Goal: Task Accomplishment & Management: Use online tool/utility

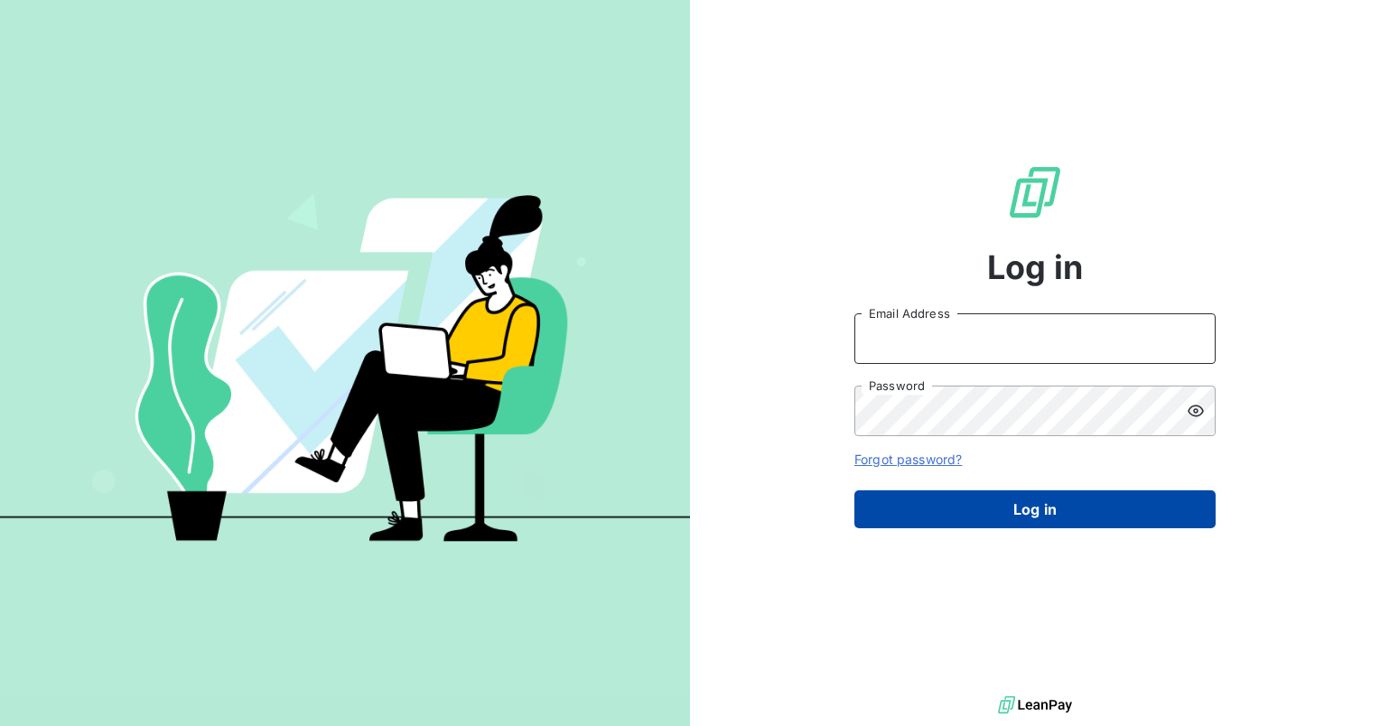
type input "[EMAIL_ADDRESS][DOMAIN_NAME]"
click at [1012, 509] on button "Log in" at bounding box center [1034, 509] width 361 height 38
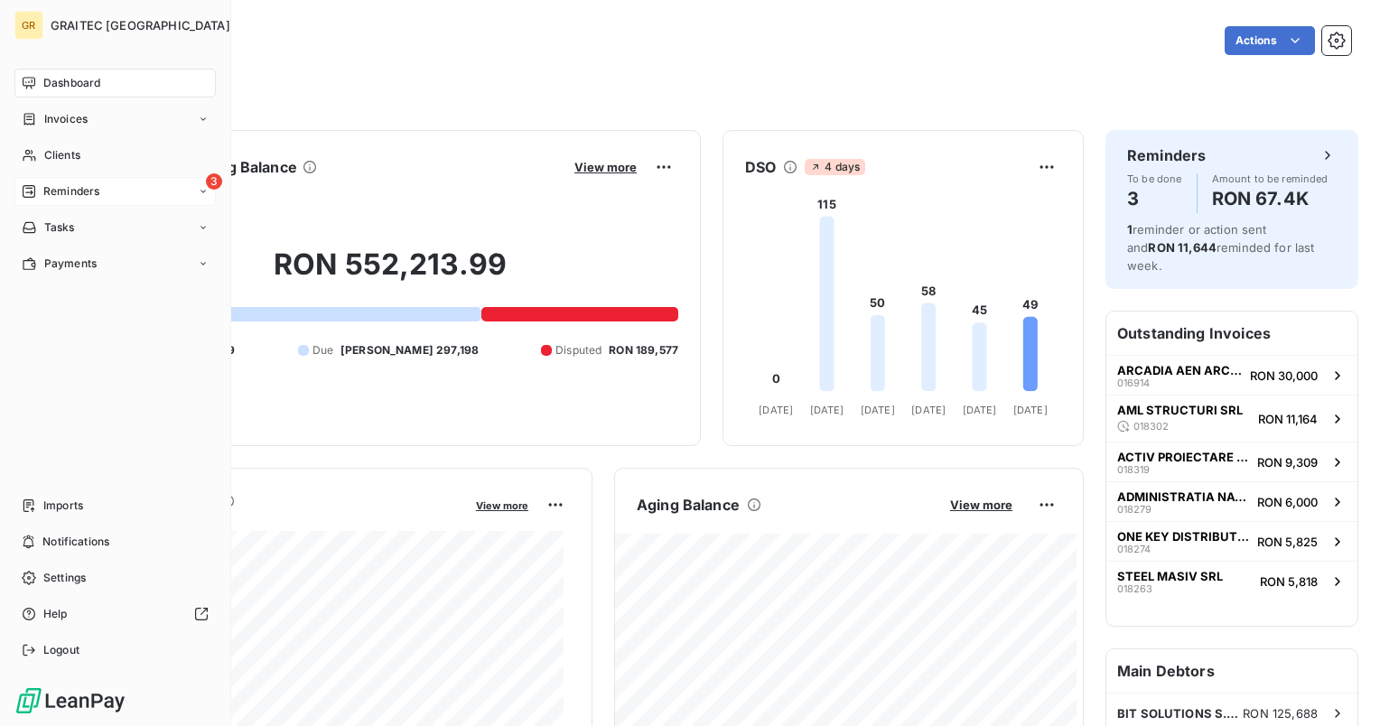
click at [55, 194] on span "Reminders" at bounding box center [71, 191] width 56 height 16
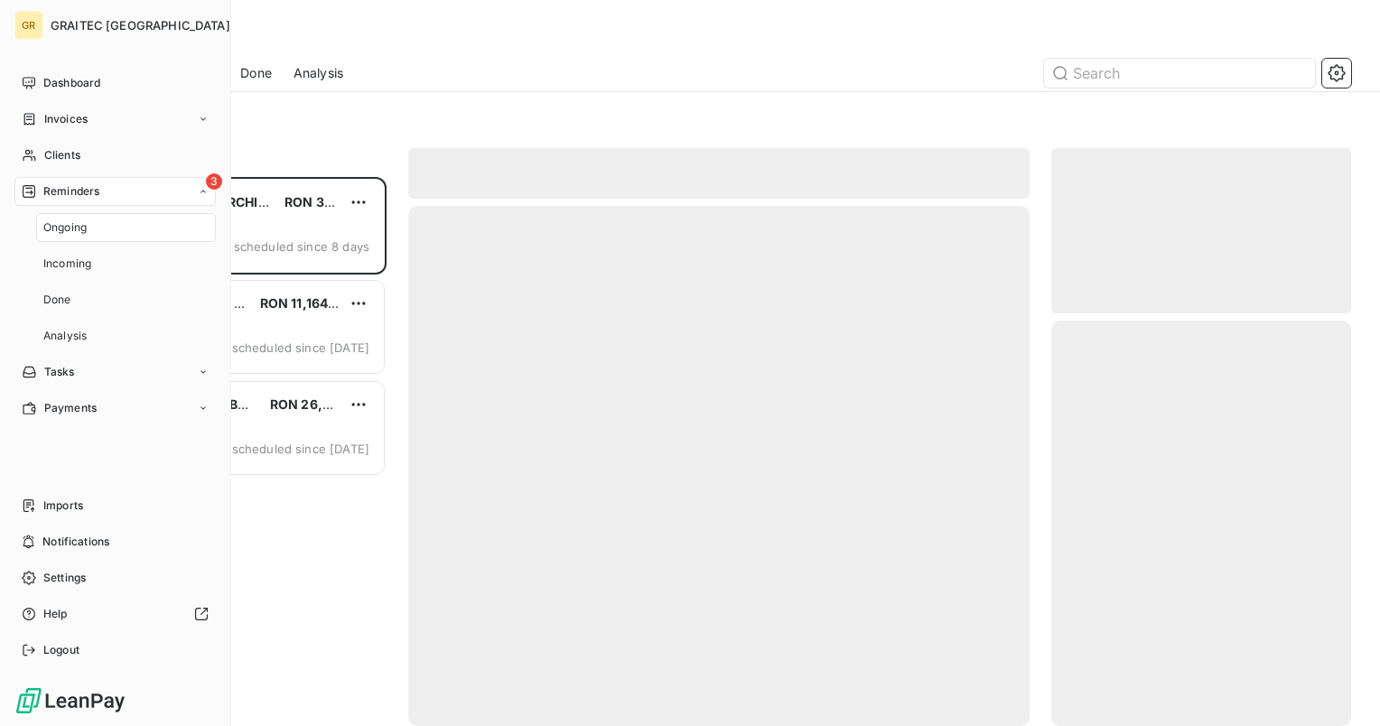
scroll to position [535, 285]
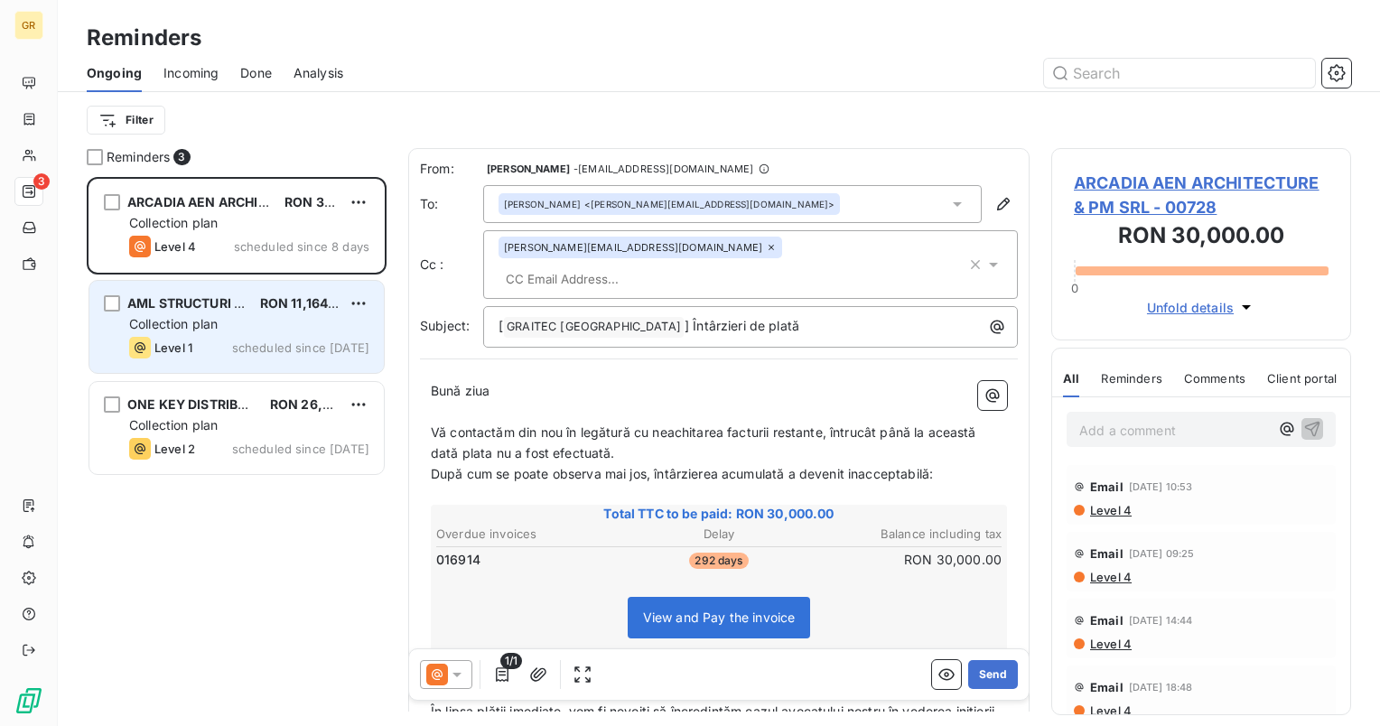
click at [266, 315] on div "Collection plan" at bounding box center [249, 324] width 240 height 18
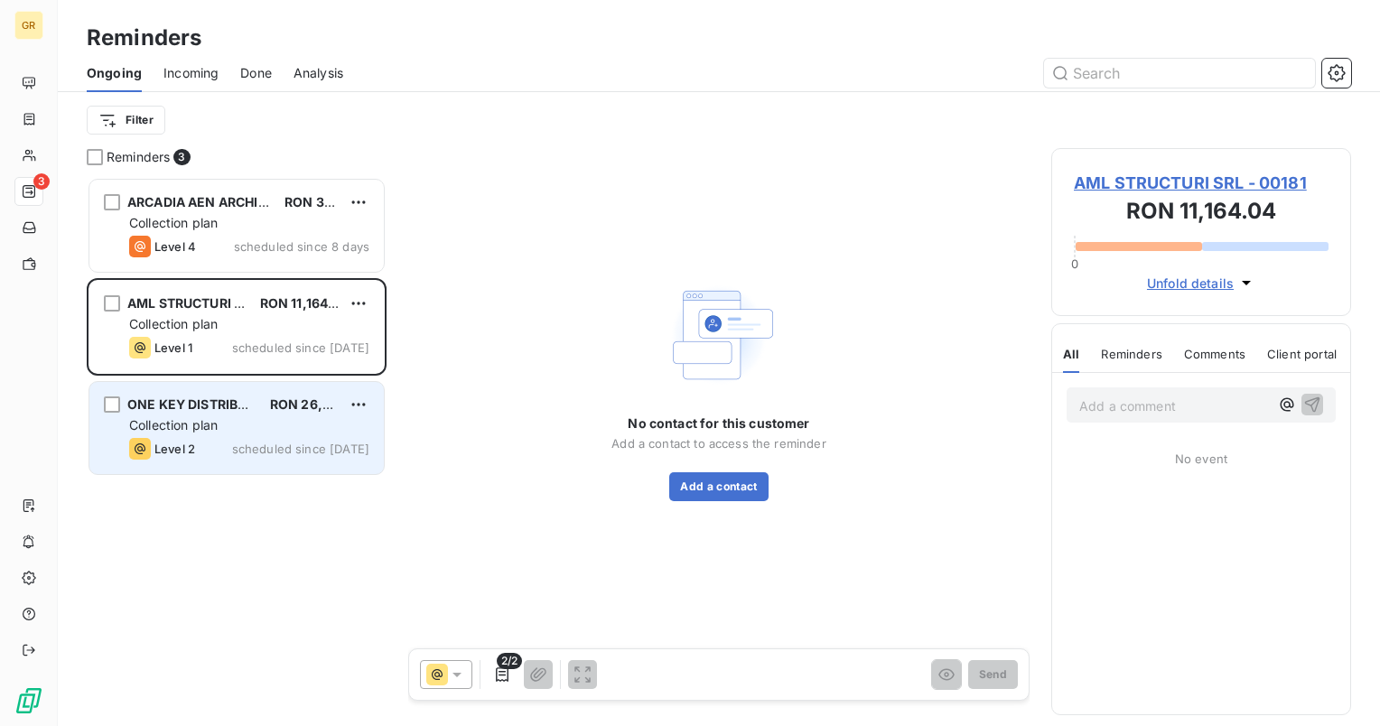
click at [214, 435] on div "ONE KEY DISTRIBUTION SRL RON 26,235.04 Collection plan Level 2 scheduled since …" at bounding box center [236, 428] width 294 height 92
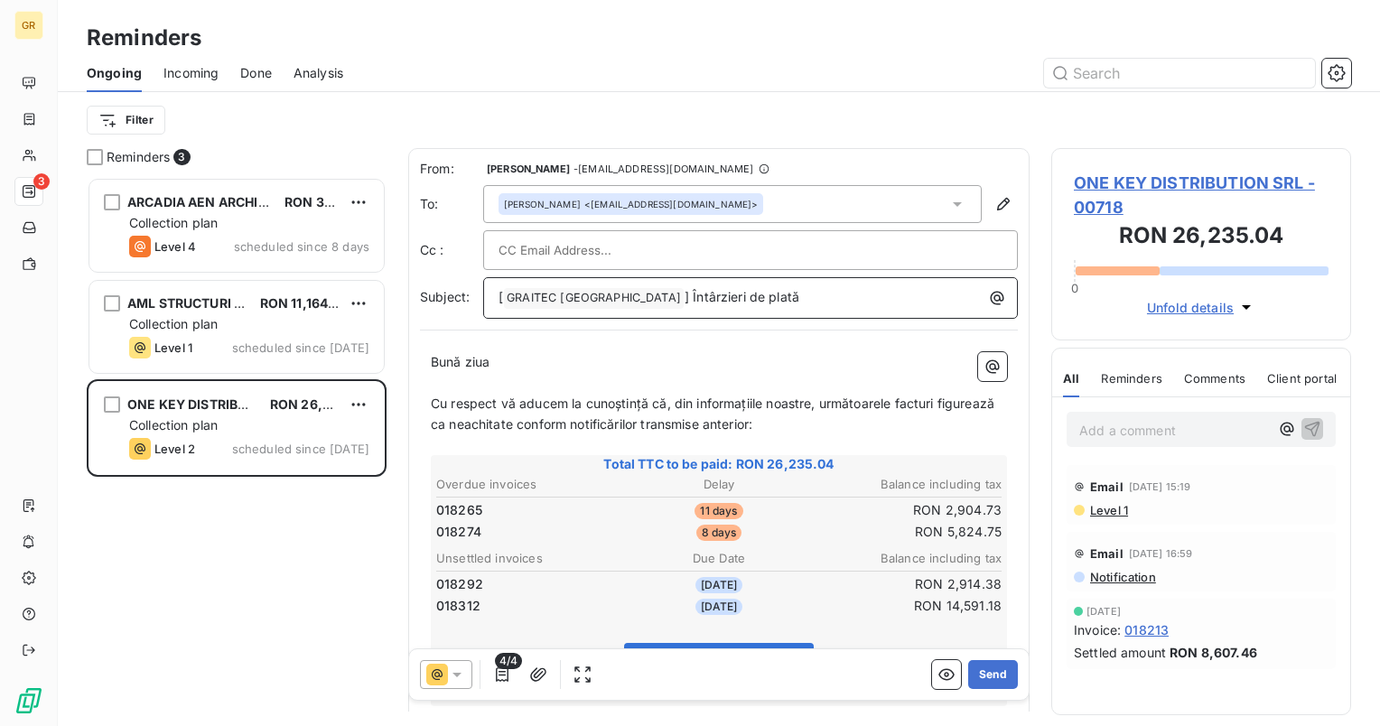
click at [685, 294] on span "] Întârzieri de plată" at bounding box center [742, 296] width 115 height 15
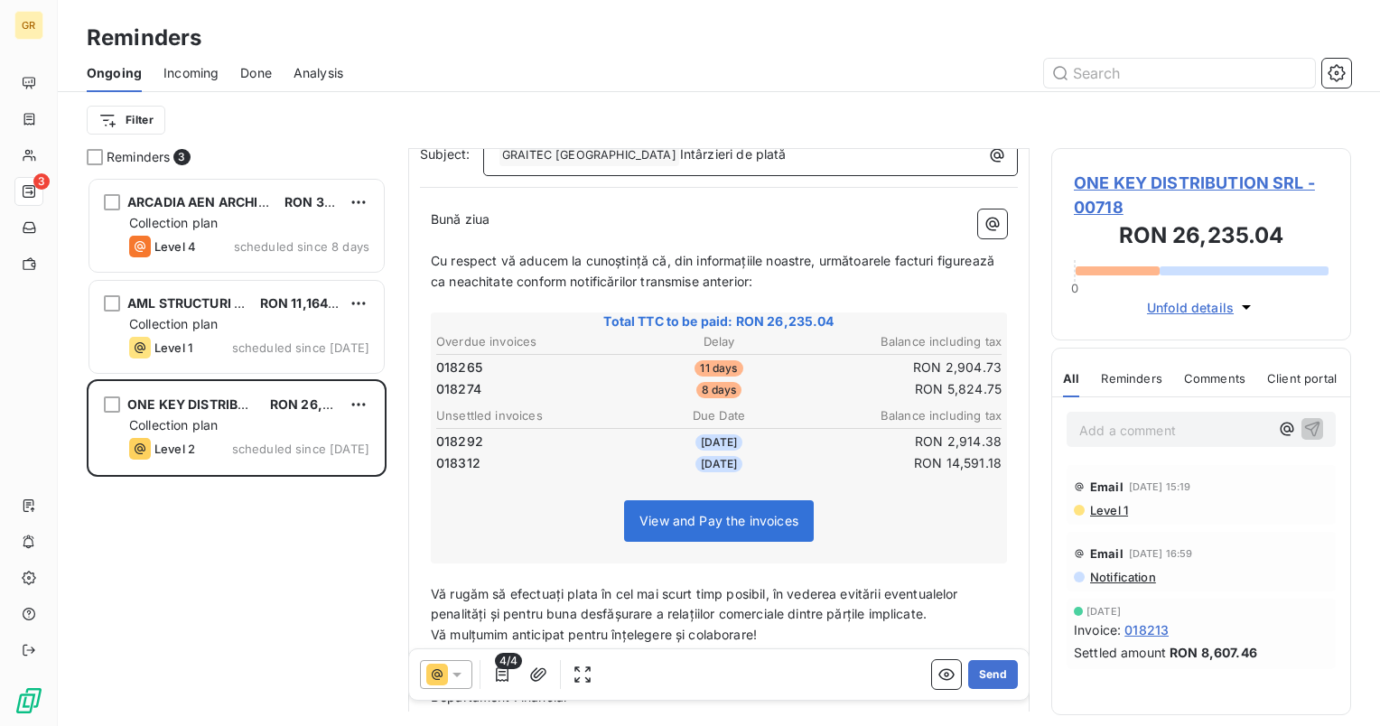
scroll to position [274, 0]
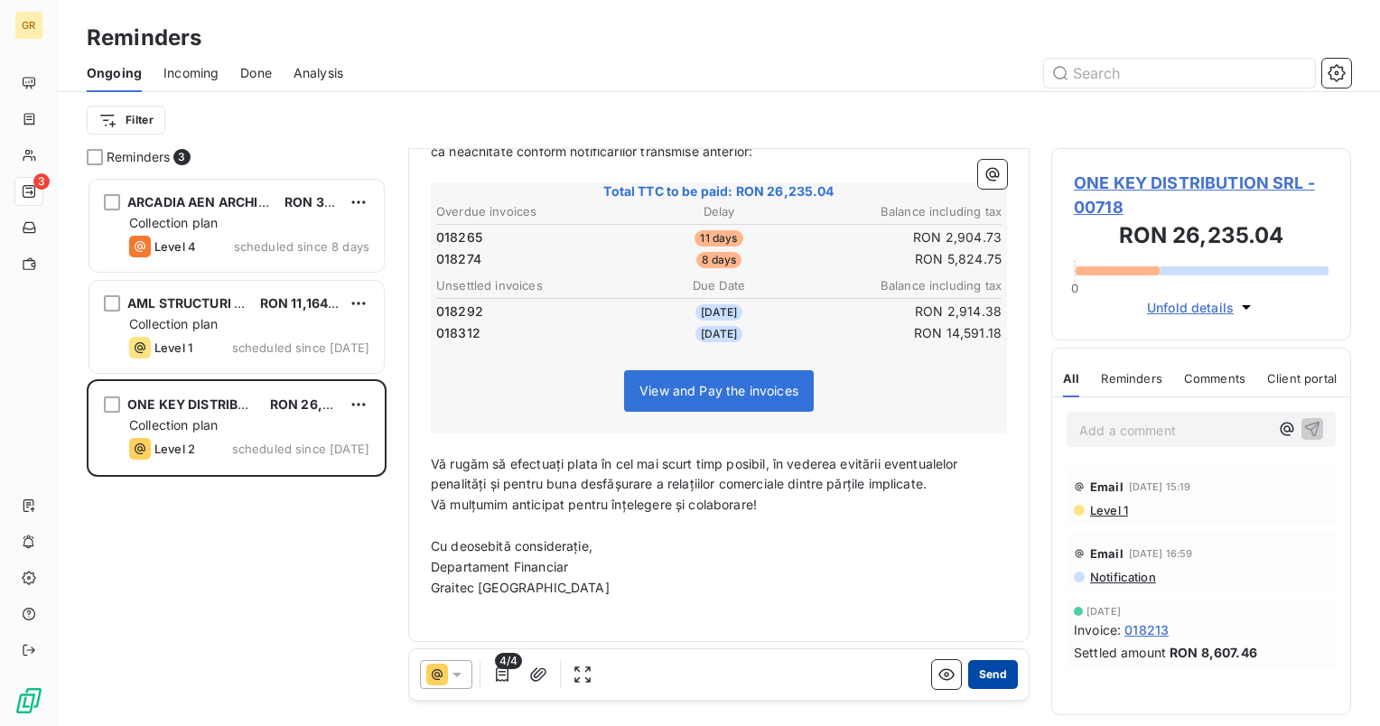
click at [979, 679] on button "Send" at bounding box center [993, 674] width 50 height 29
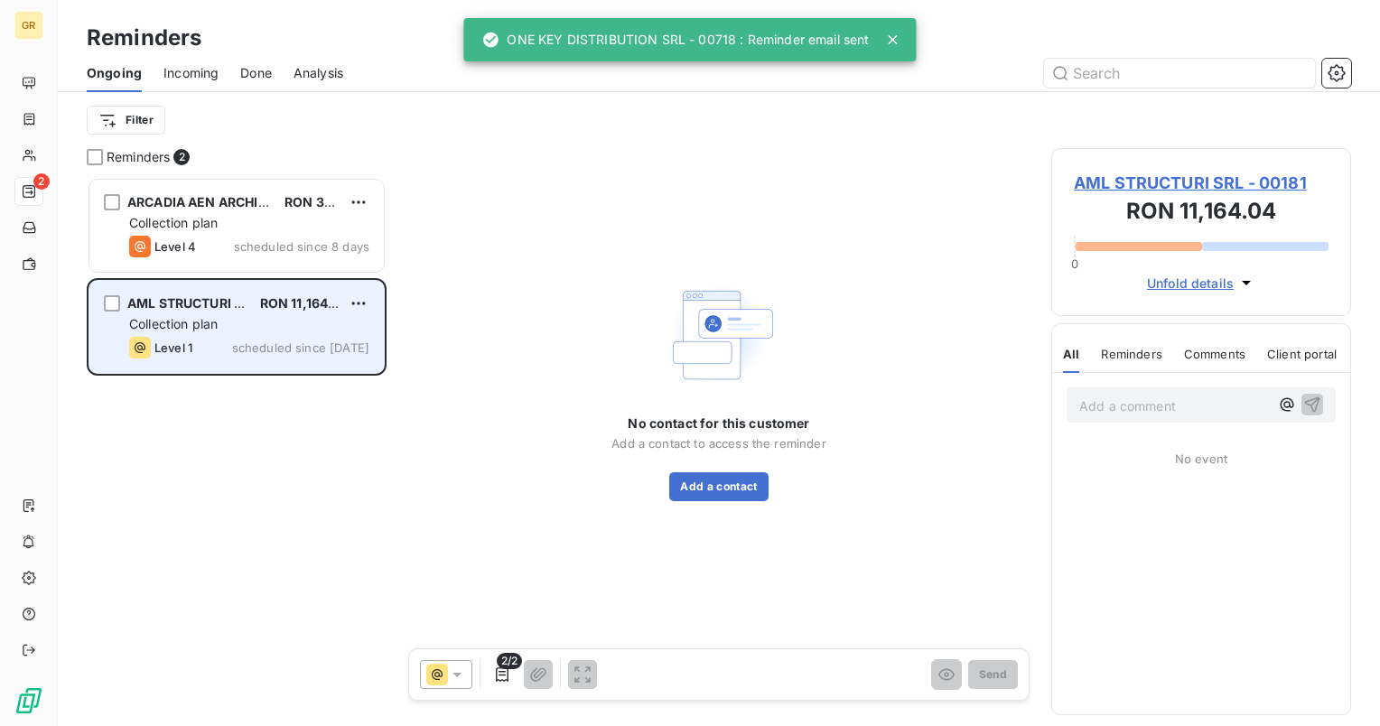
click at [198, 312] on div "AML STRUCTURI SRL" at bounding box center [186, 303] width 118 height 18
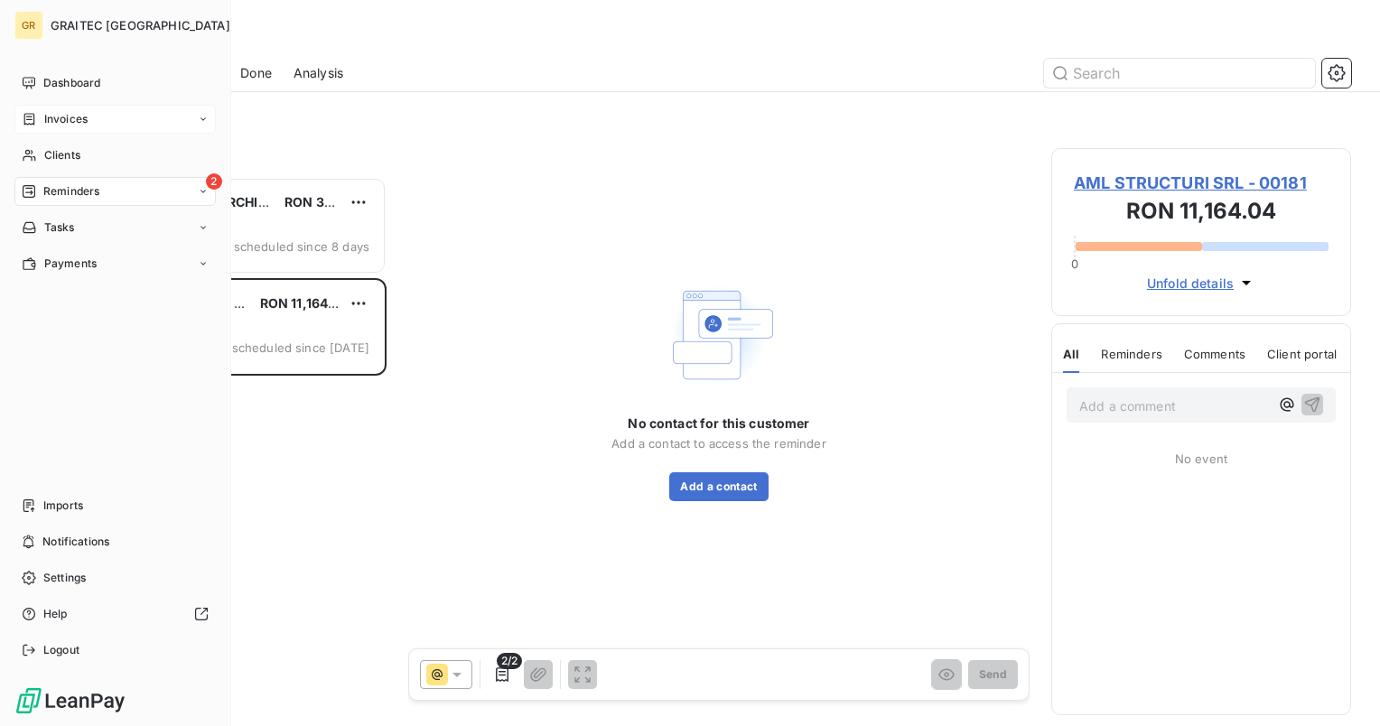
click at [56, 117] on span "Invoices" at bounding box center [65, 119] width 43 height 16
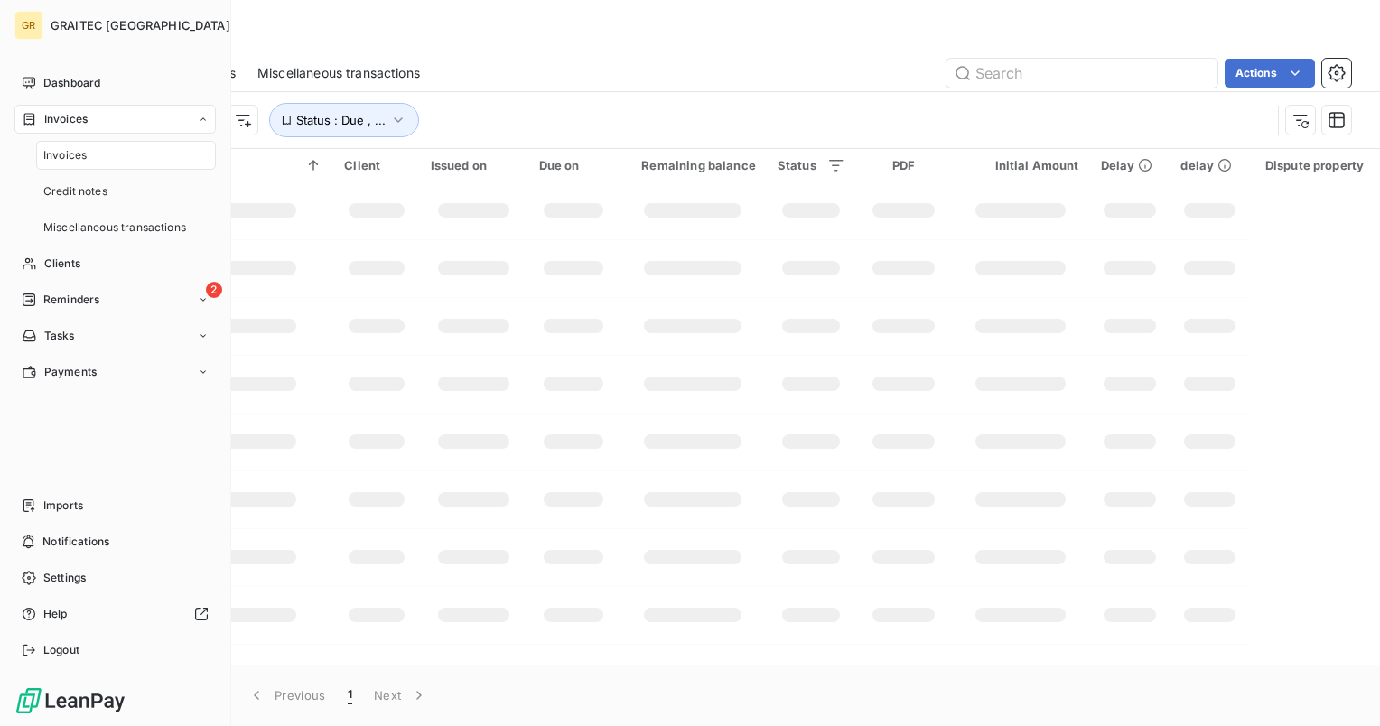
click at [61, 121] on span "Invoices" at bounding box center [65, 119] width 43 height 16
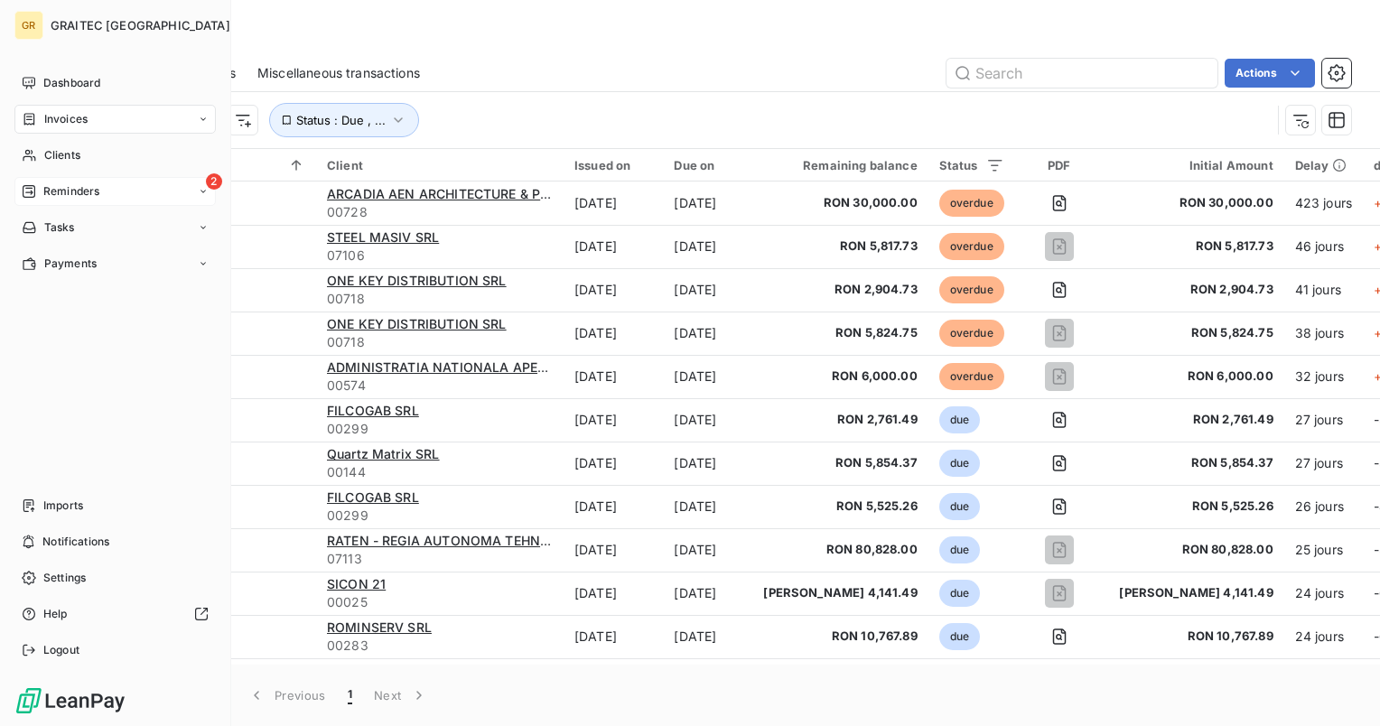
click at [90, 196] on span "Reminders" at bounding box center [71, 191] width 56 height 16
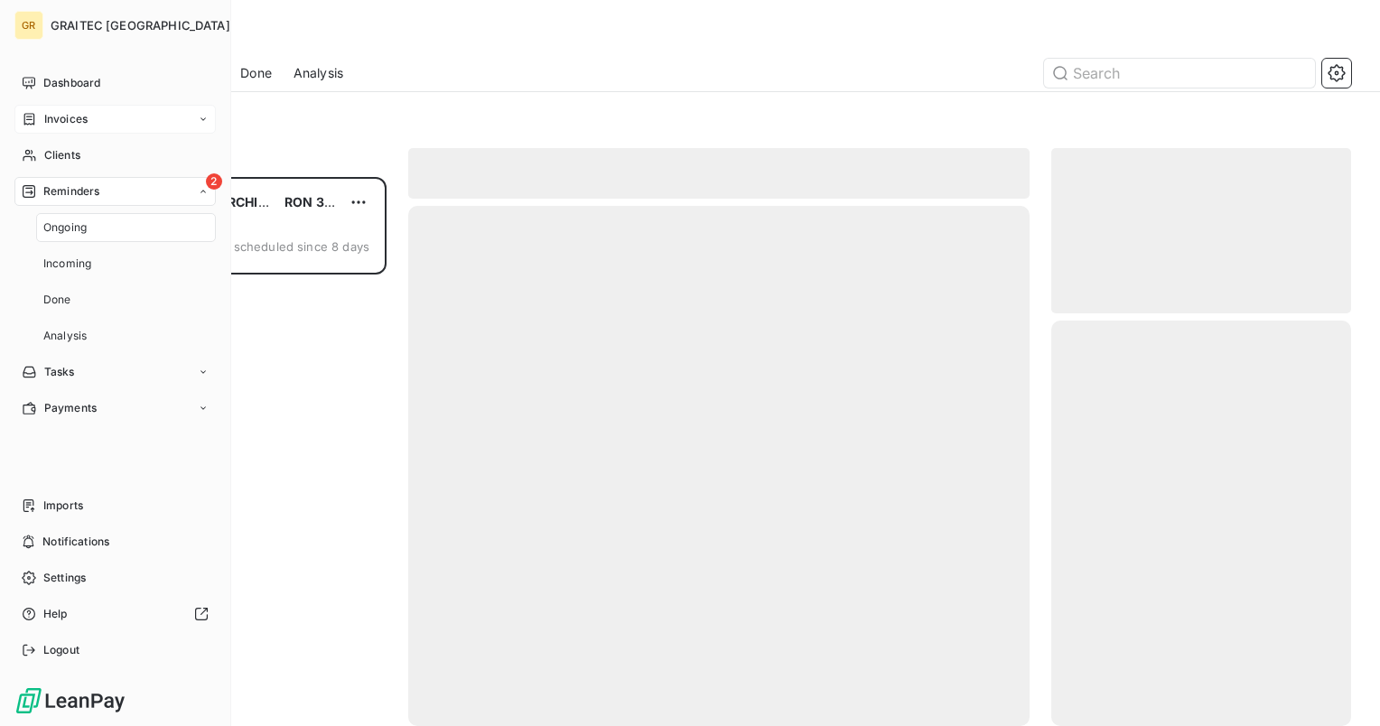
scroll to position [535, 285]
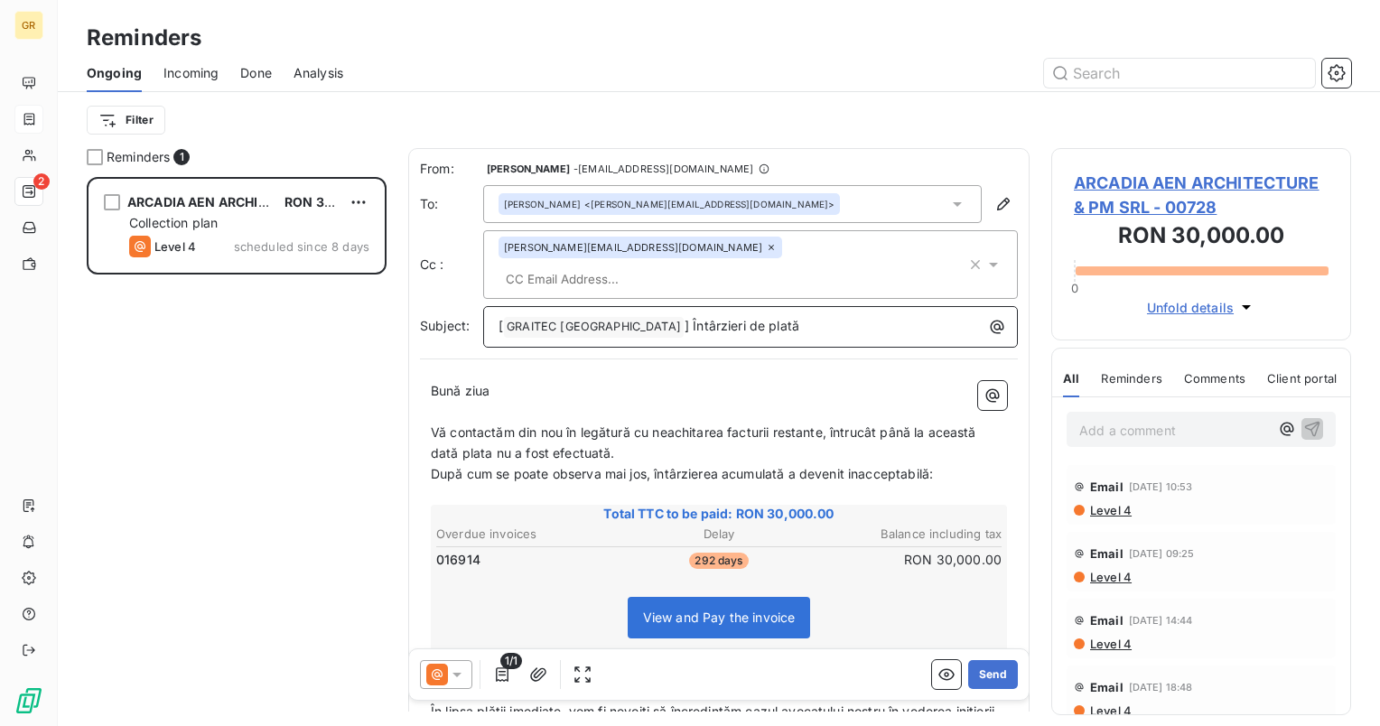
click at [685, 318] on span "] Întârzieri de plată" at bounding box center [742, 325] width 115 height 15
click at [968, 663] on button "Send" at bounding box center [993, 674] width 50 height 29
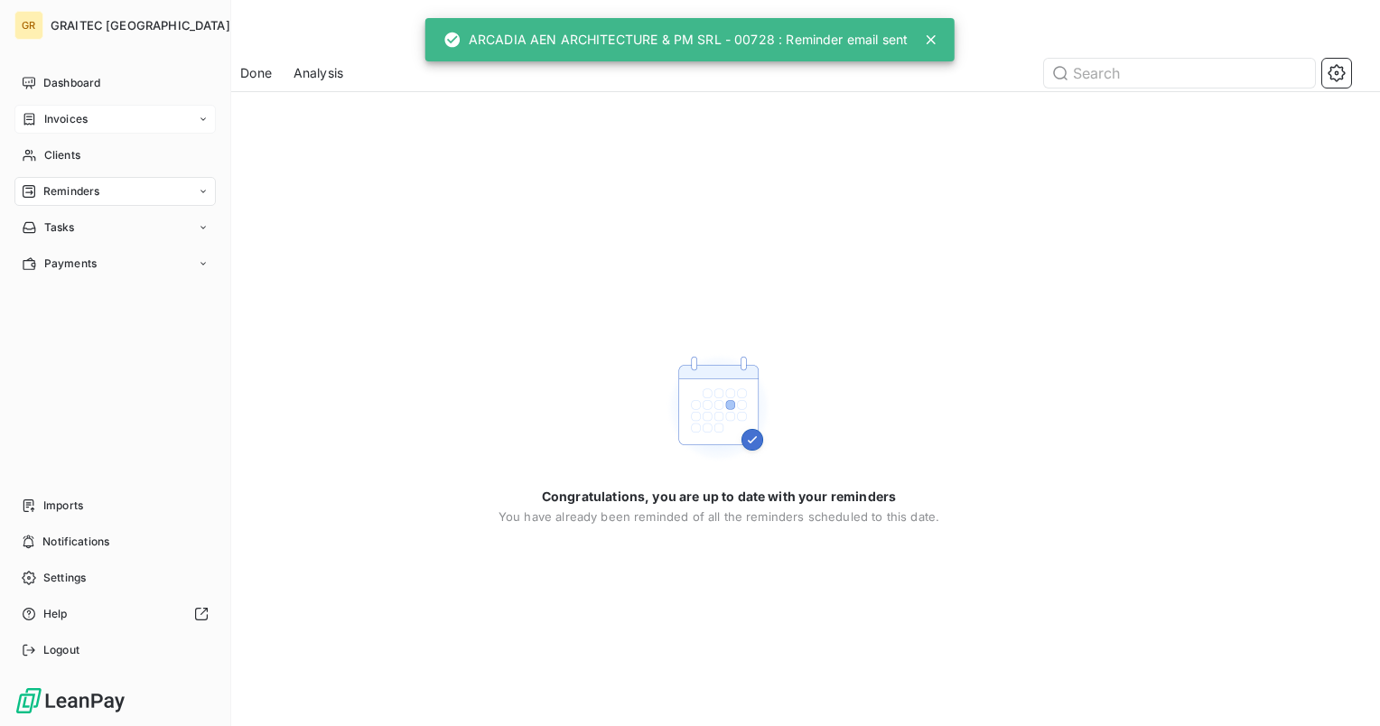
click at [58, 189] on span "Reminders" at bounding box center [71, 191] width 56 height 16
click at [59, 82] on span "Dashboard" at bounding box center [71, 83] width 57 height 16
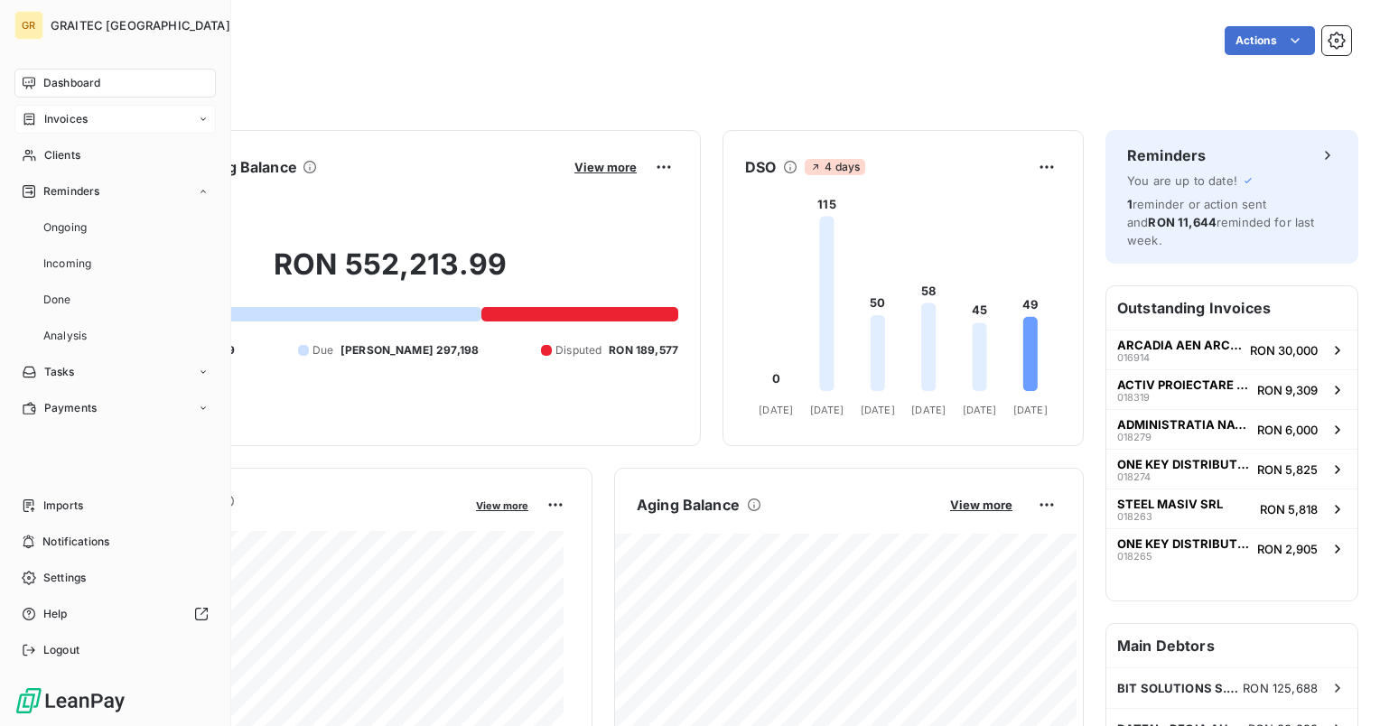
click at [62, 114] on span "Invoices" at bounding box center [65, 119] width 43 height 16
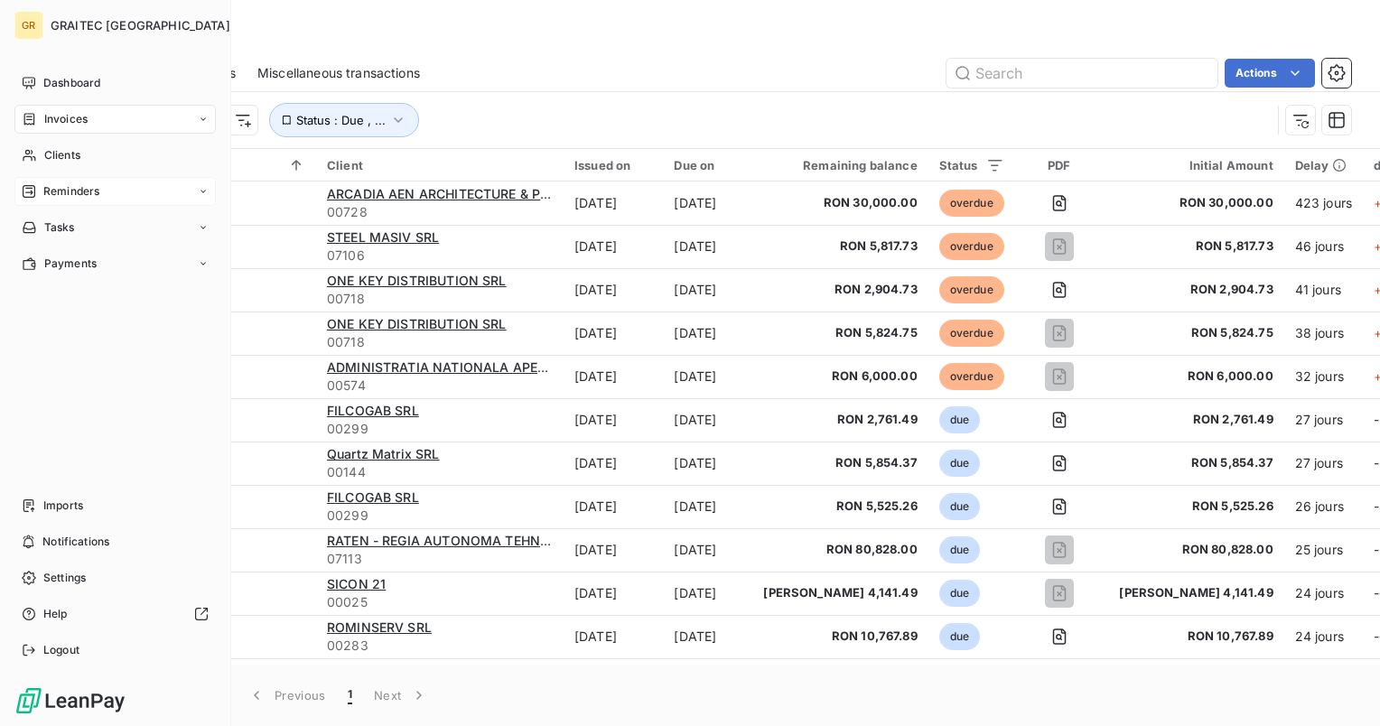
click at [66, 191] on span "Reminders" at bounding box center [71, 191] width 56 height 16
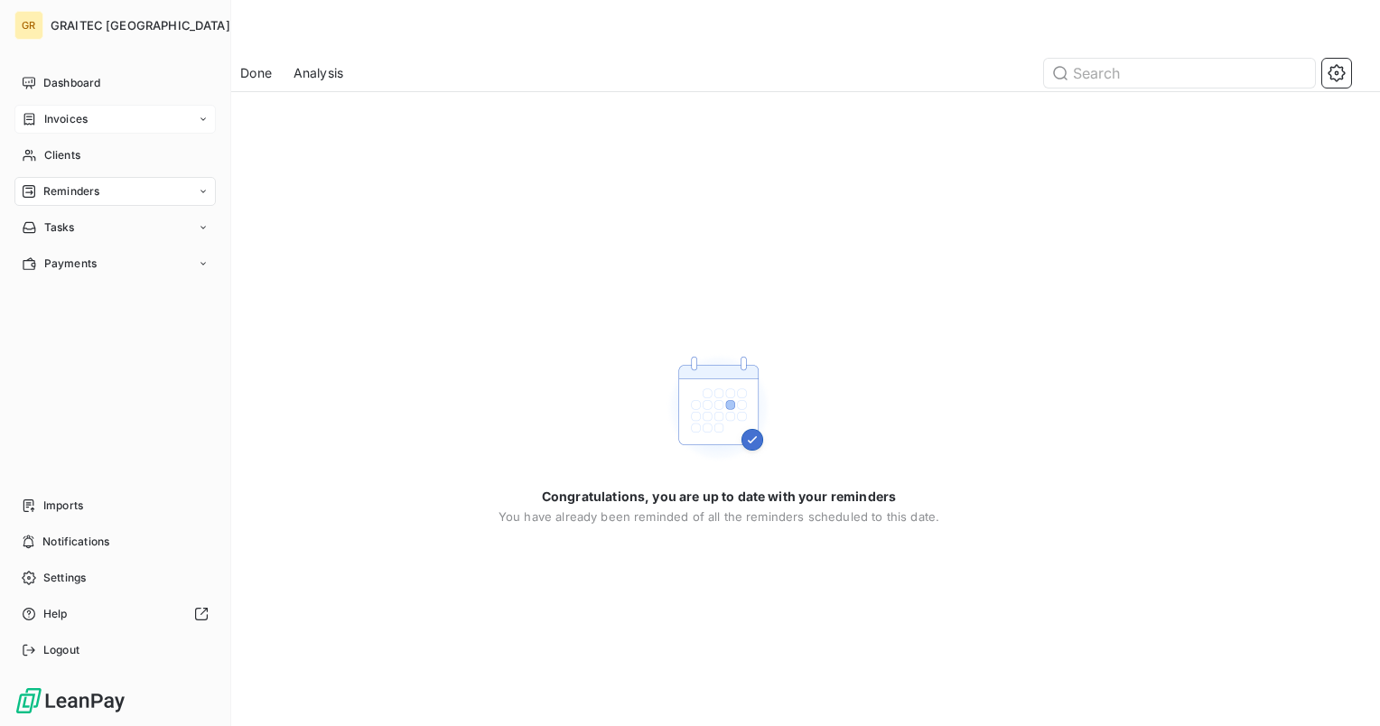
click at [81, 118] on span "Invoices" at bounding box center [65, 119] width 43 height 16
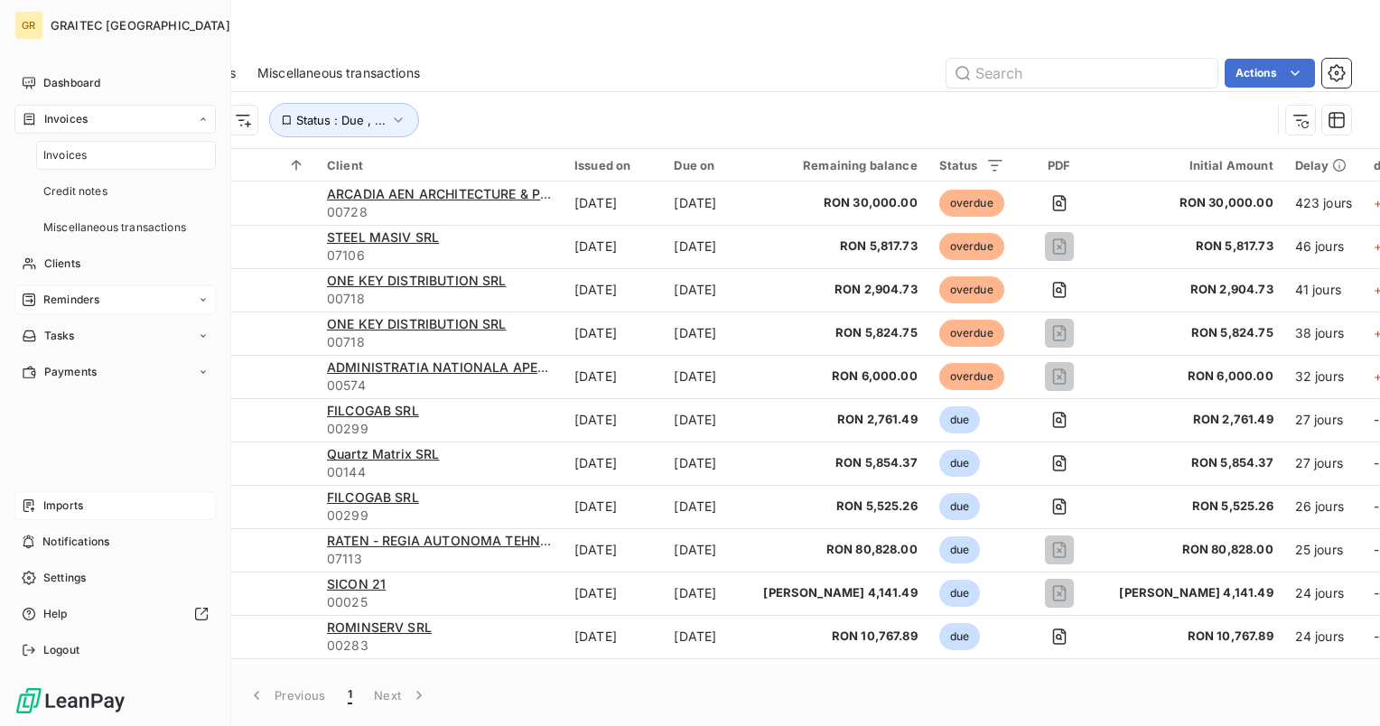
click at [70, 502] on span "Imports" at bounding box center [63, 506] width 40 height 16
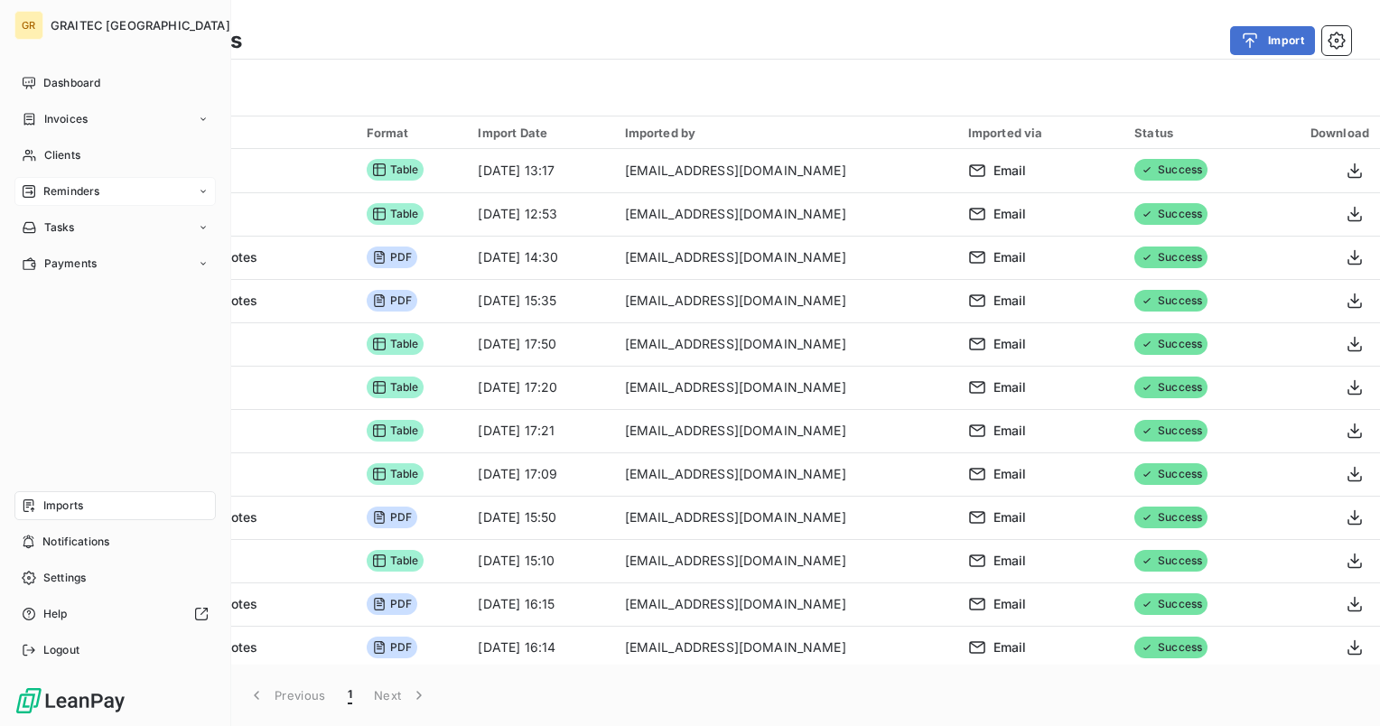
click at [67, 188] on span "Reminders" at bounding box center [71, 191] width 56 height 16
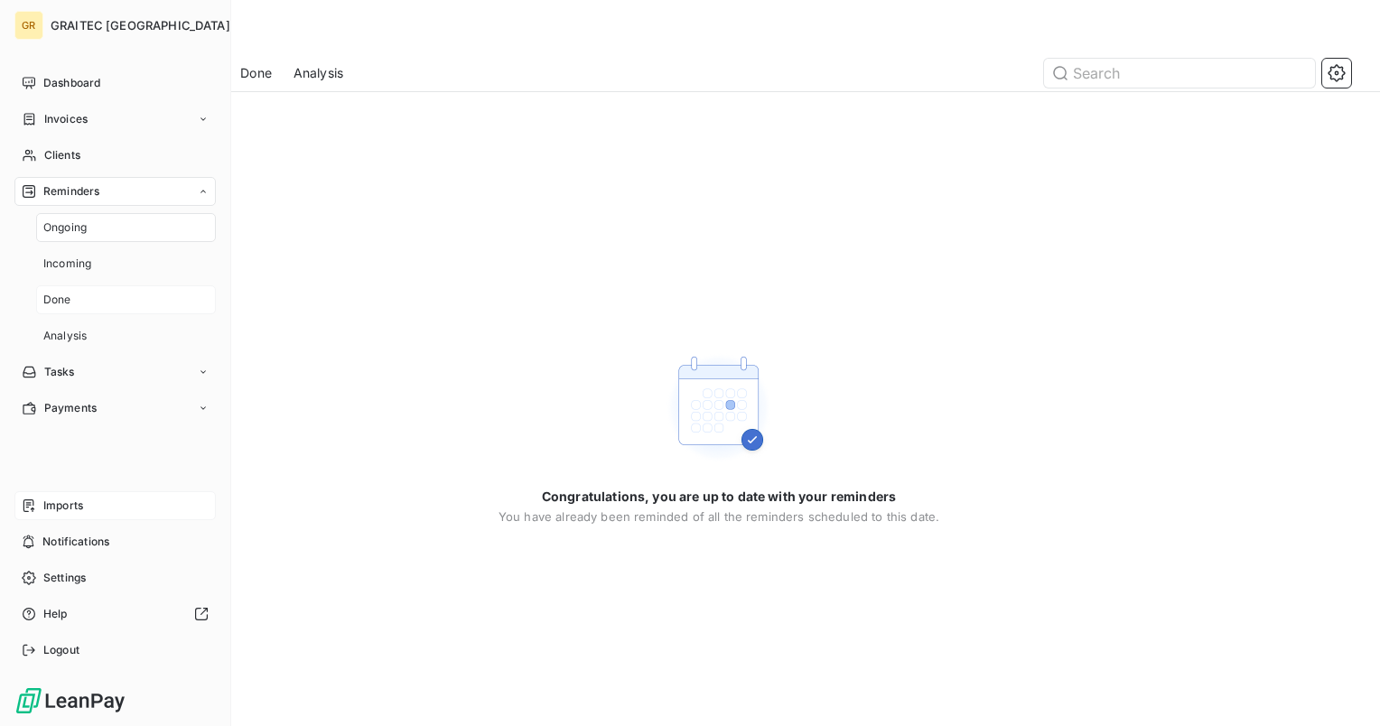
click at [65, 294] on span "Done" at bounding box center [57, 300] width 28 height 16
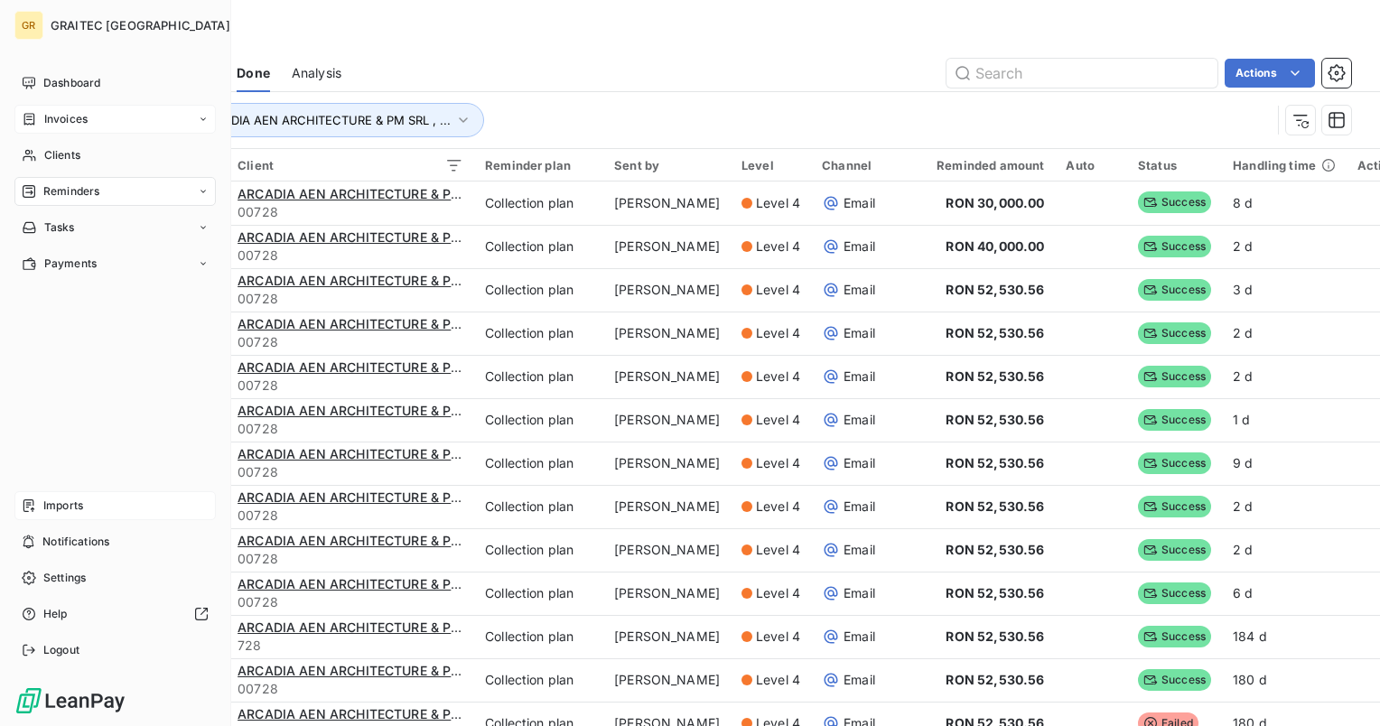
click at [59, 117] on span "Invoices" at bounding box center [65, 119] width 43 height 16
